Goal: Transaction & Acquisition: Download file/media

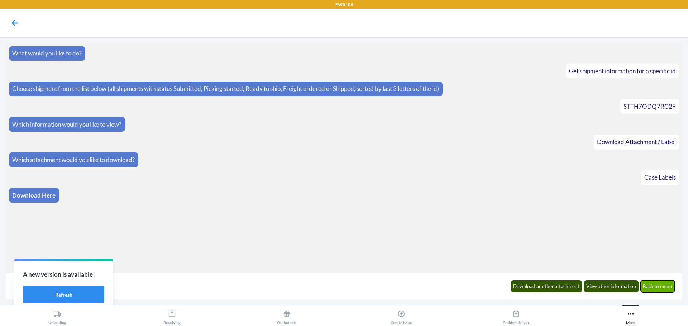
click at [657, 286] on button "Back to menu" at bounding box center [658, 287] width 34 height 12
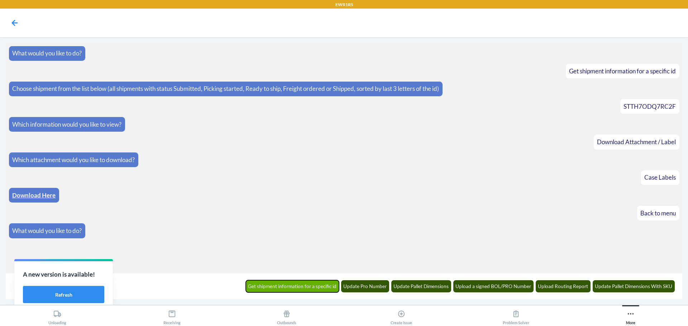
click at [302, 289] on button "Get shipment information for a specific id" at bounding box center [293, 287] width 94 height 12
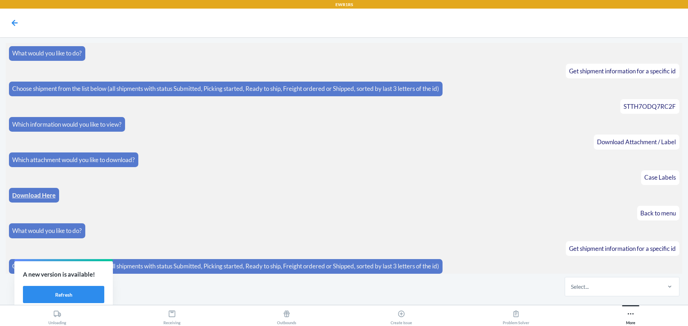
scroll to position [3, 0]
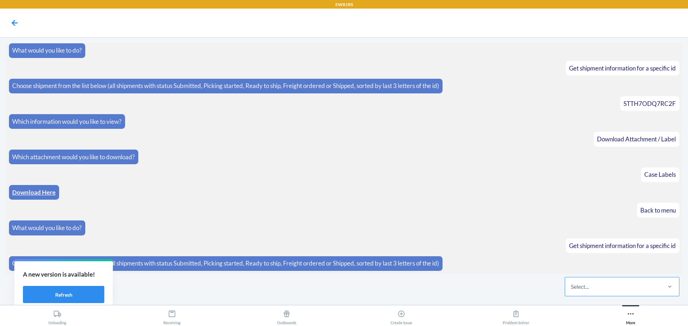
click at [579, 284] on div "Select..." at bounding box center [580, 287] width 18 height 9
click at [571, 284] on input "Select..." at bounding box center [571, 287] width 1 height 9
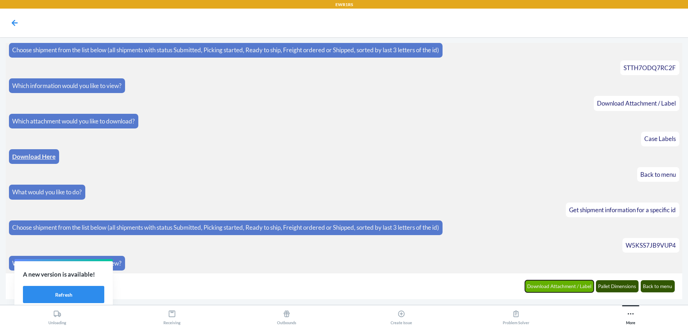
click at [571, 288] on button "Download Attachment / Label" at bounding box center [559, 287] width 69 height 12
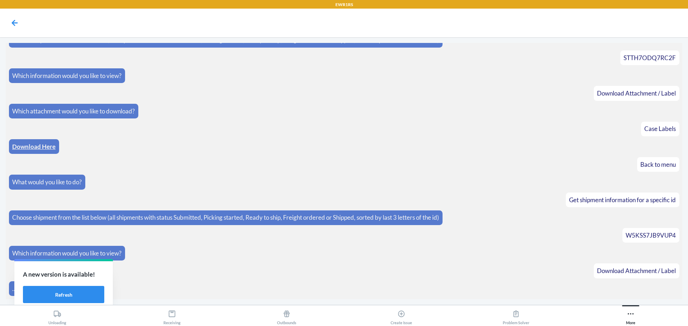
scroll to position [75, 0]
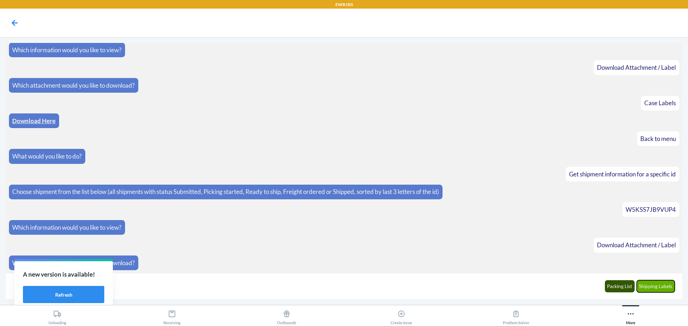
click at [646, 282] on button "Shipping Labels" at bounding box center [656, 287] width 38 height 12
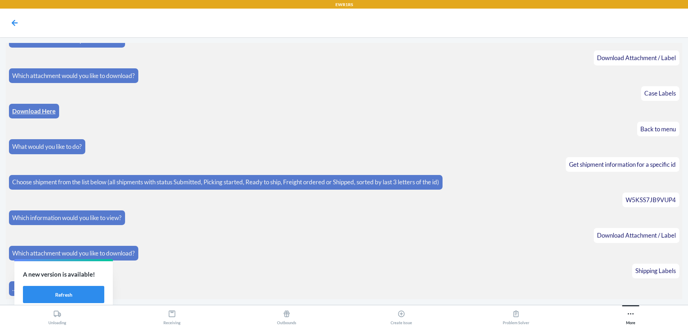
scroll to position [110, 0]
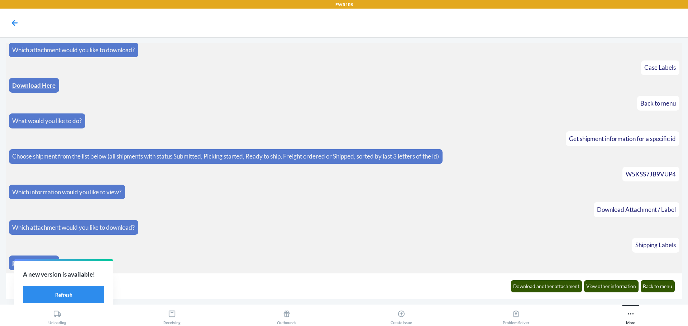
click at [11, 264] on div "Download Here" at bounding box center [34, 263] width 50 height 15
click at [14, 264] on link "Download Here" at bounding box center [33, 263] width 43 height 8
click at [556, 290] on button "Download another attachment" at bounding box center [546, 287] width 71 height 12
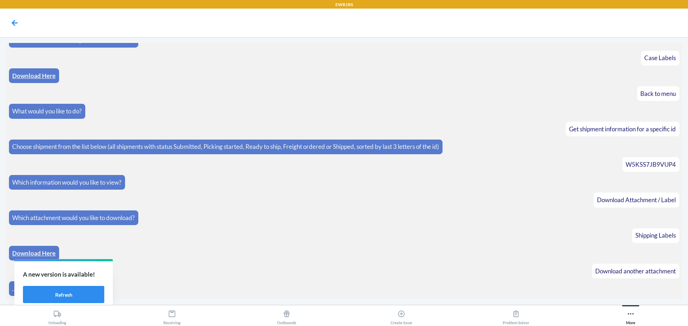
scroll to position [145, 0]
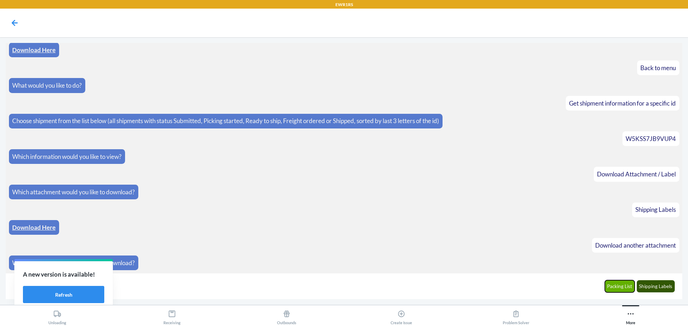
click at [618, 285] on button "Packing List" at bounding box center [620, 287] width 30 height 12
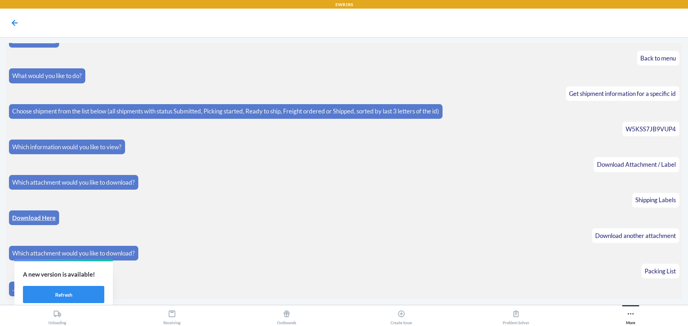
scroll to position [181, 0]
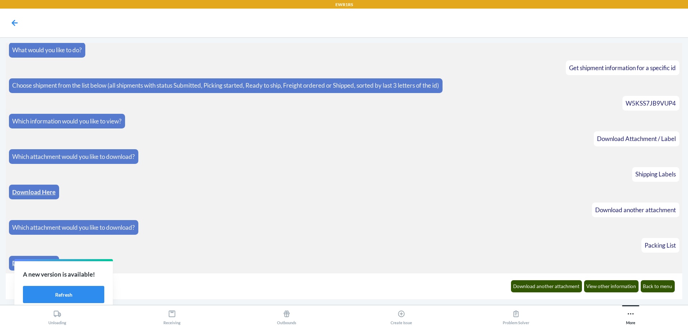
click at [13, 264] on link "Download Here" at bounding box center [33, 263] width 43 height 8
click at [660, 284] on button "Back to menu" at bounding box center [658, 287] width 34 height 12
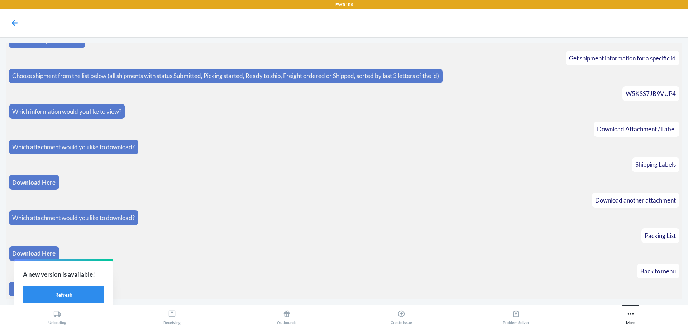
scroll to position [216, 0]
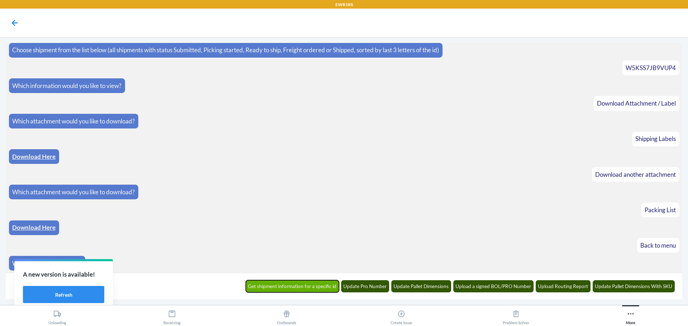
click at [307, 282] on button "Get shipment information for a specific id" at bounding box center [293, 287] width 94 height 12
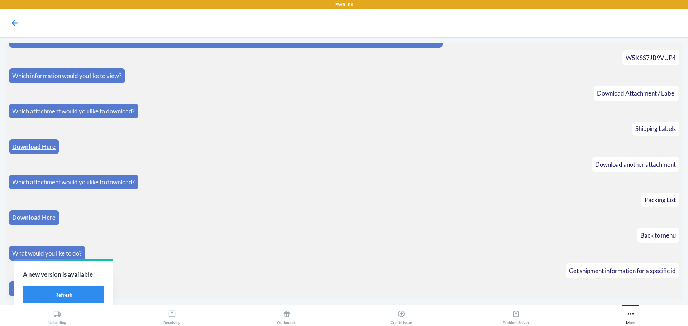
scroll to position [252, 0]
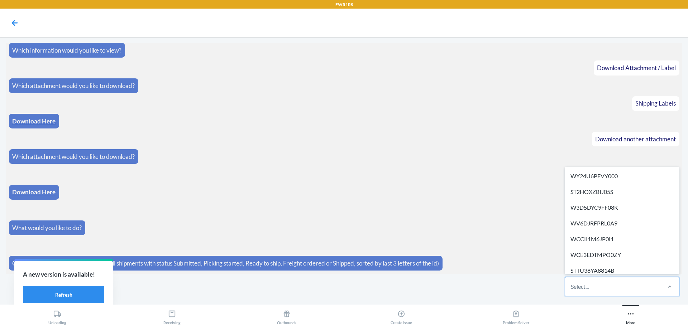
click at [637, 287] on div "Select..." at bounding box center [612, 287] width 95 height 19
click at [571, 287] on input "option WY24U6PEVY000 focused, 1 of 295. 295 results available. Use Up and Down …" at bounding box center [571, 287] width 1 height 9
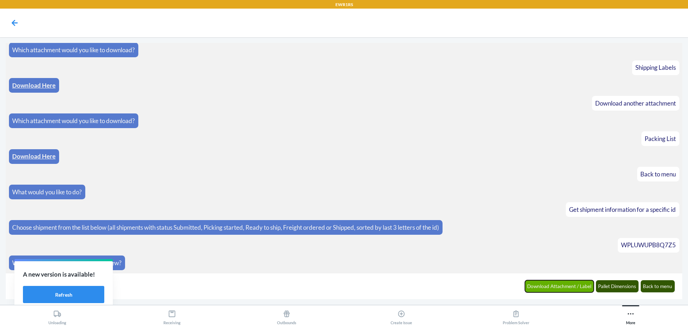
click at [554, 285] on button "Download Attachment / Label" at bounding box center [559, 287] width 69 height 12
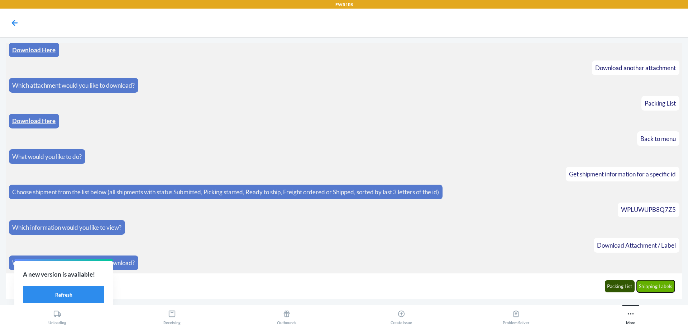
click at [659, 285] on button "Shipping Labels" at bounding box center [656, 287] width 38 height 12
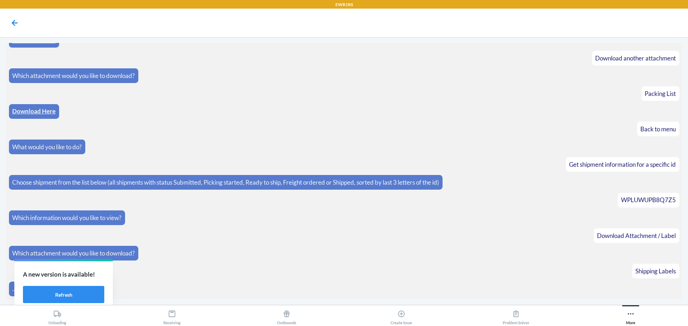
scroll to position [359, 0]
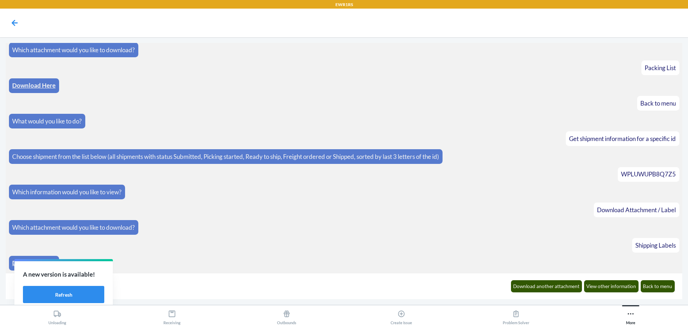
click at [12, 264] on link "Download Here" at bounding box center [33, 263] width 43 height 8
click at [563, 284] on button "Download another attachment" at bounding box center [546, 287] width 71 height 12
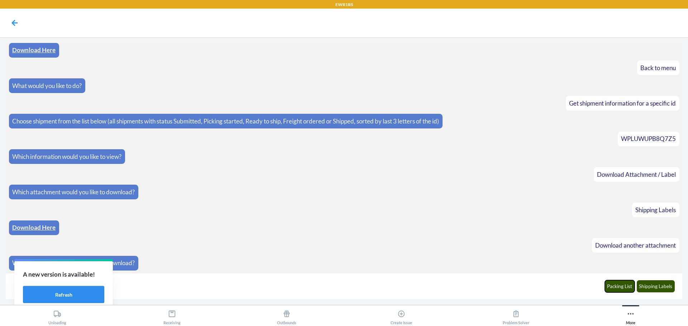
click at [612, 289] on button "Packing List" at bounding box center [620, 287] width 30 height 12
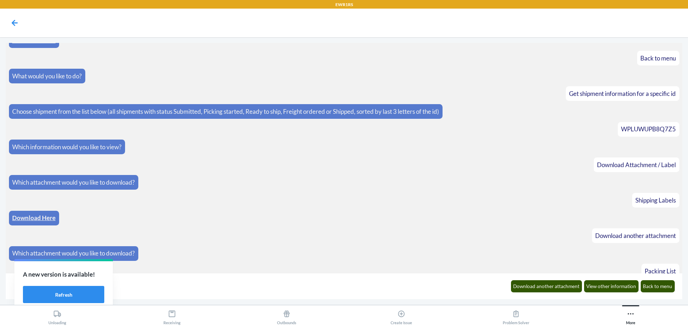
scroll to position [430, 0]
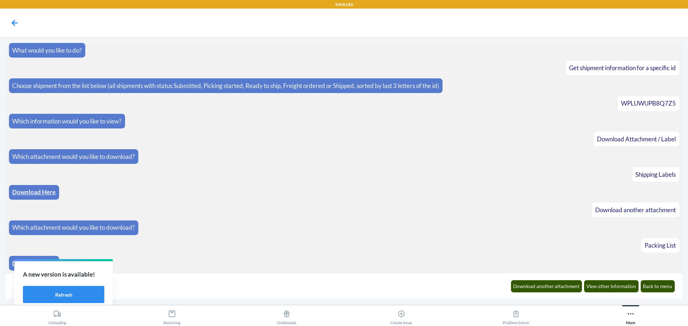
click at [13, 264] on link "Download Here" at bounding box center [33, 264] width 43 height 8
